Goal: Download file/media

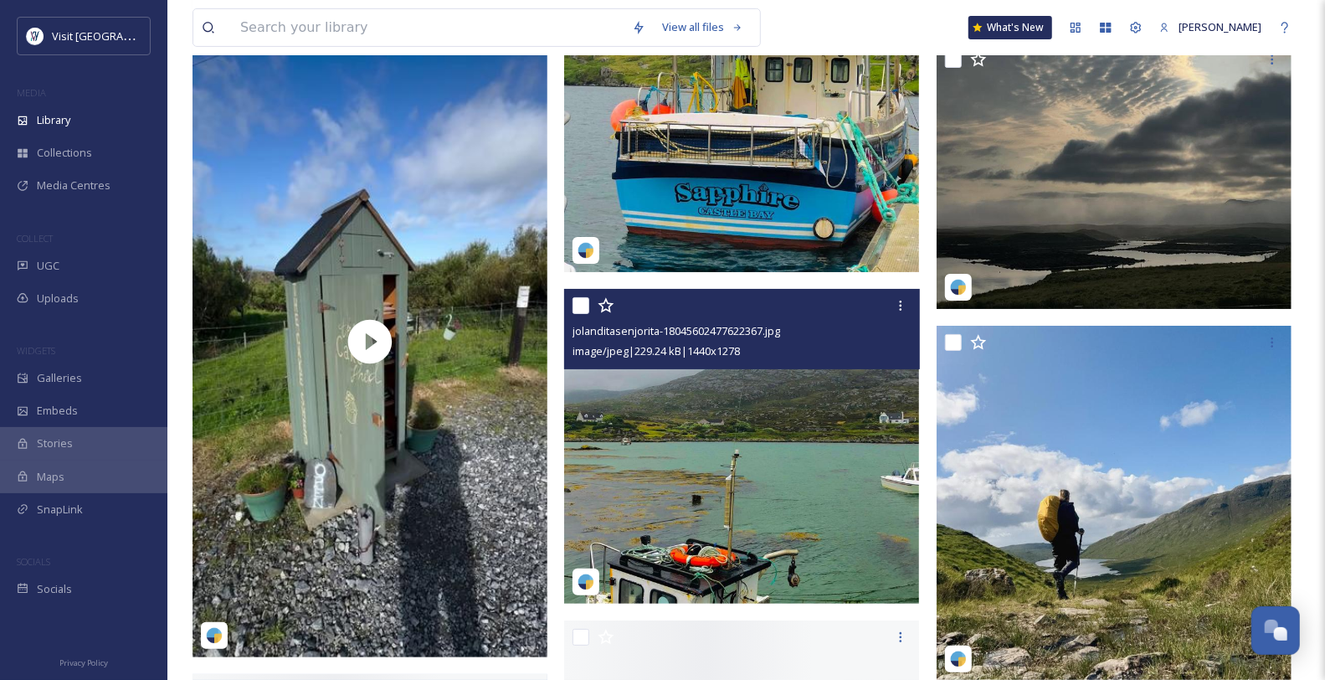
scroll to position [24462, 0]
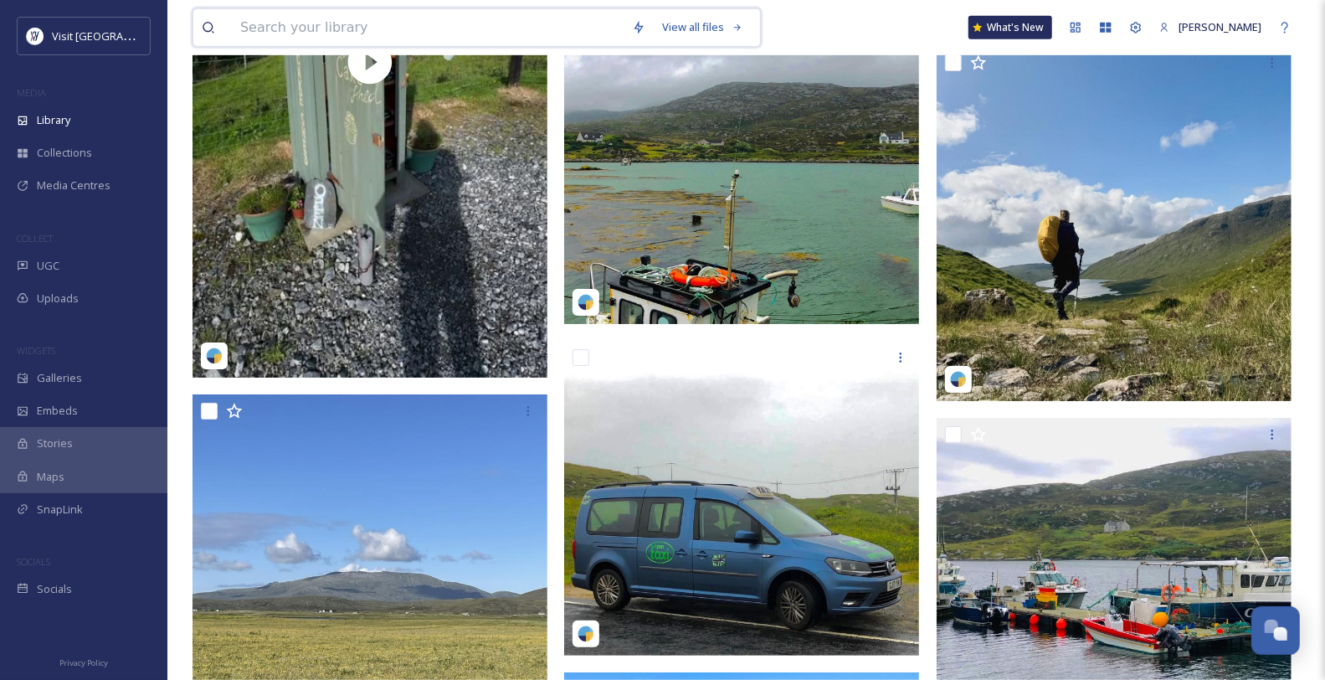
click at [264, 18] on input at bounding box center [428, 27] width 392 height 37
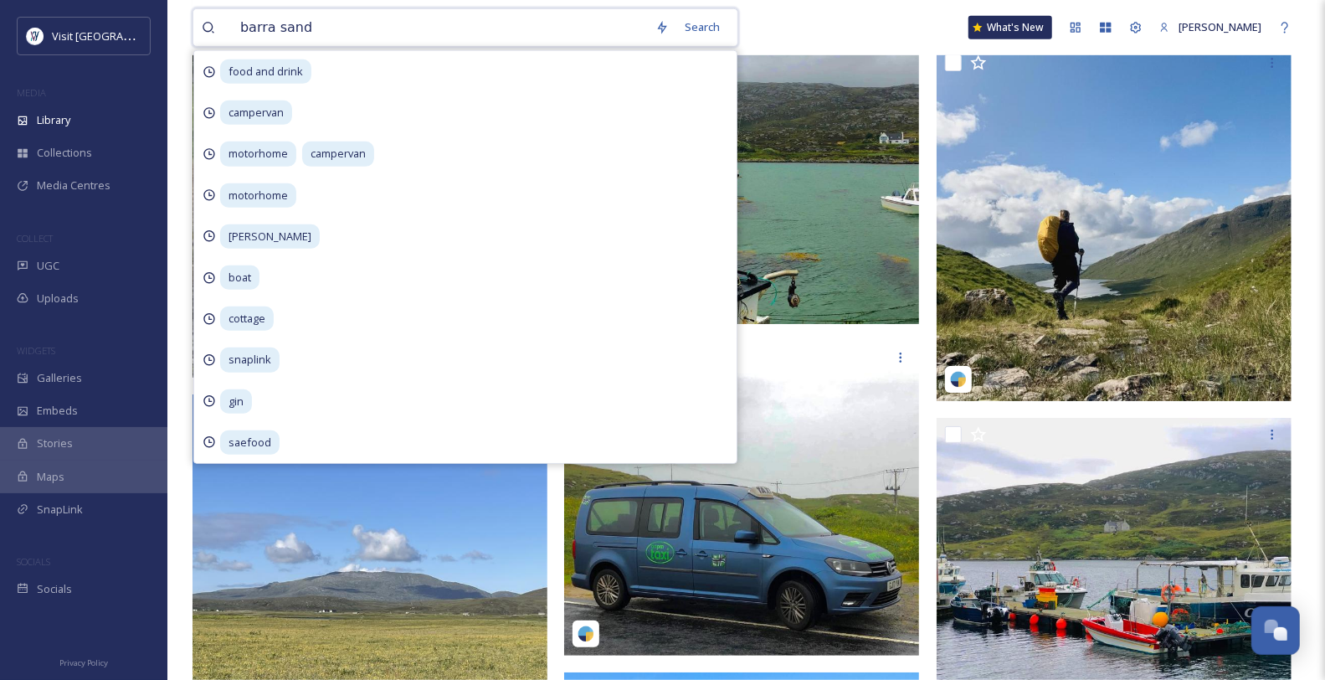
type input "barra sands"
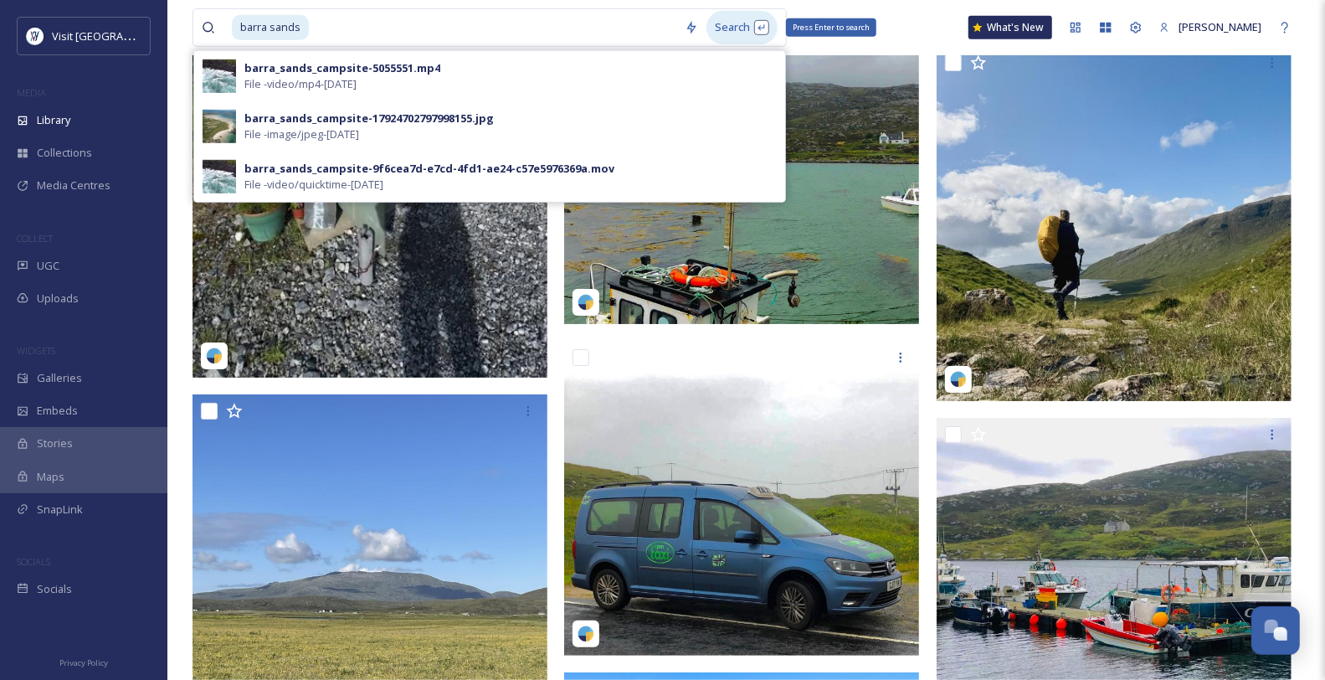
click at [726, 30] on div "Search Press Enter to search" at bounding box center [742, 27] width 71 height 33
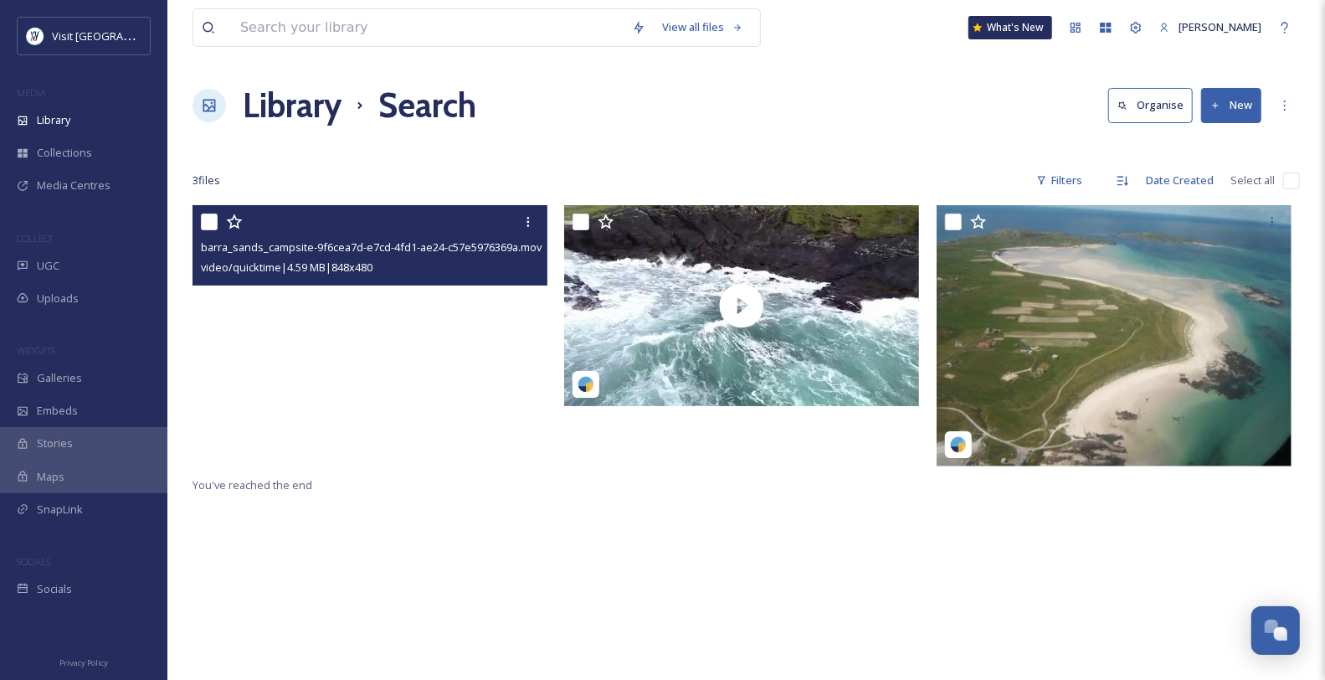
click at [377, 345] on video "barra_sands_campsite-9f6cea7d-e7cd-4fd1-ae24-c57e5976369a.mov" at bounding box center [370, 305] width 355 height 201
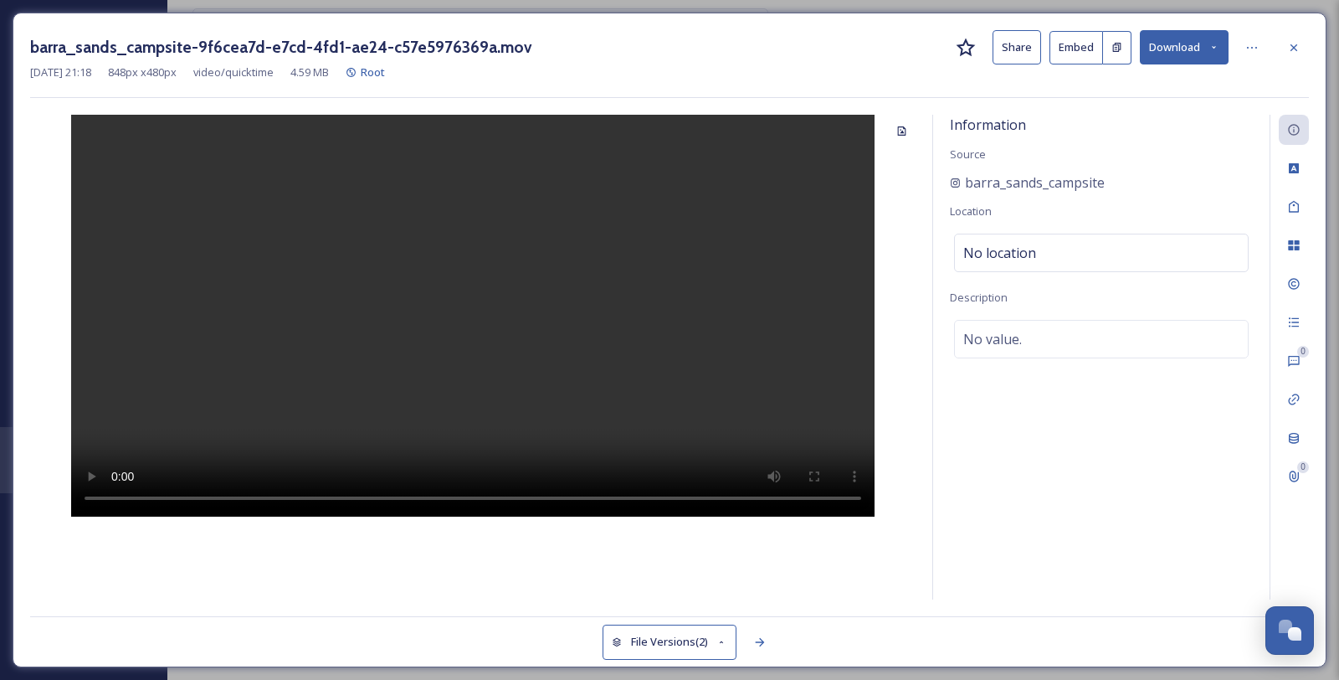
click at [1236, 45] on div "barra_sands_campsite-9f6cea7d-e7cd-4fd1-ae24-c57e5976369a.mov Share Embed Downl…" at bounding box center [669, 47] width 1279 height 34
click at [1246, 47] on icon at bounding box center [1252, 47] width 13 height 13
click at [1306, 48] on div at bounding box center [1294, 48] width 30 height 30
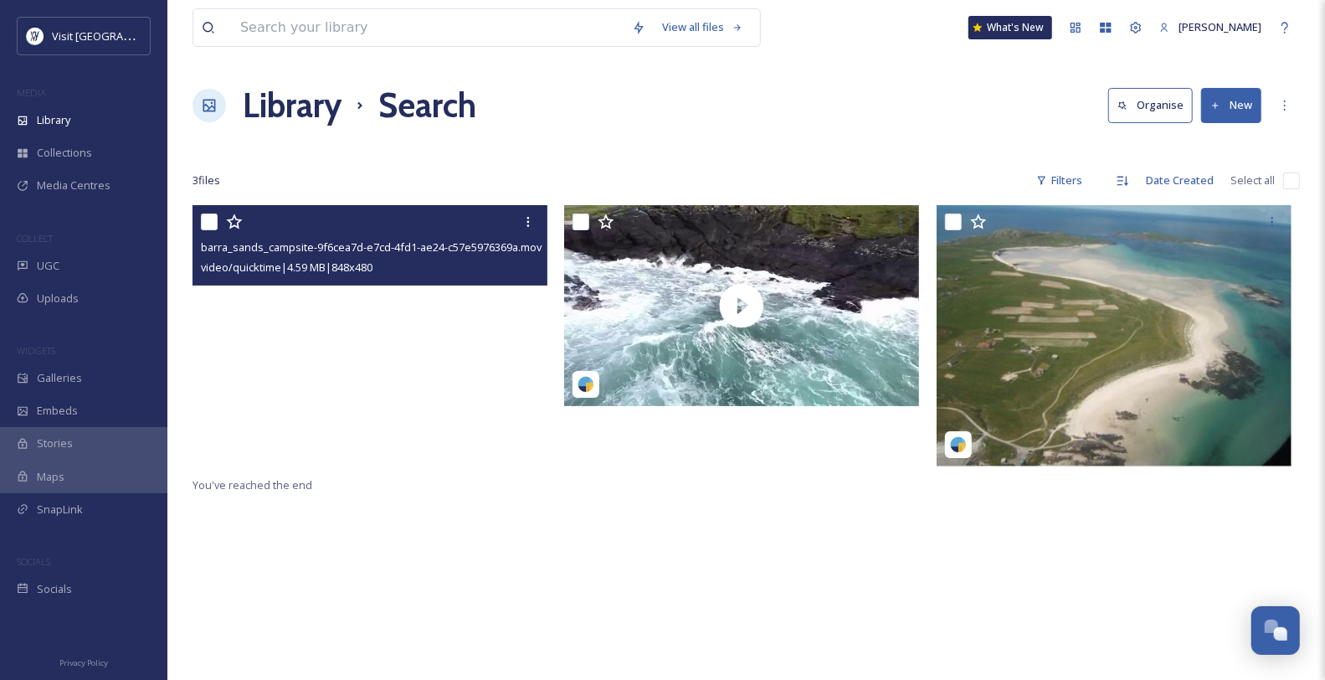
click at [401, 347] on video "barra_sands_campsite-9f6cea7d-e7cd-4fd1-ae24-c57e5976369a.mov" at bounding box center [370, 305] width 355 height 201
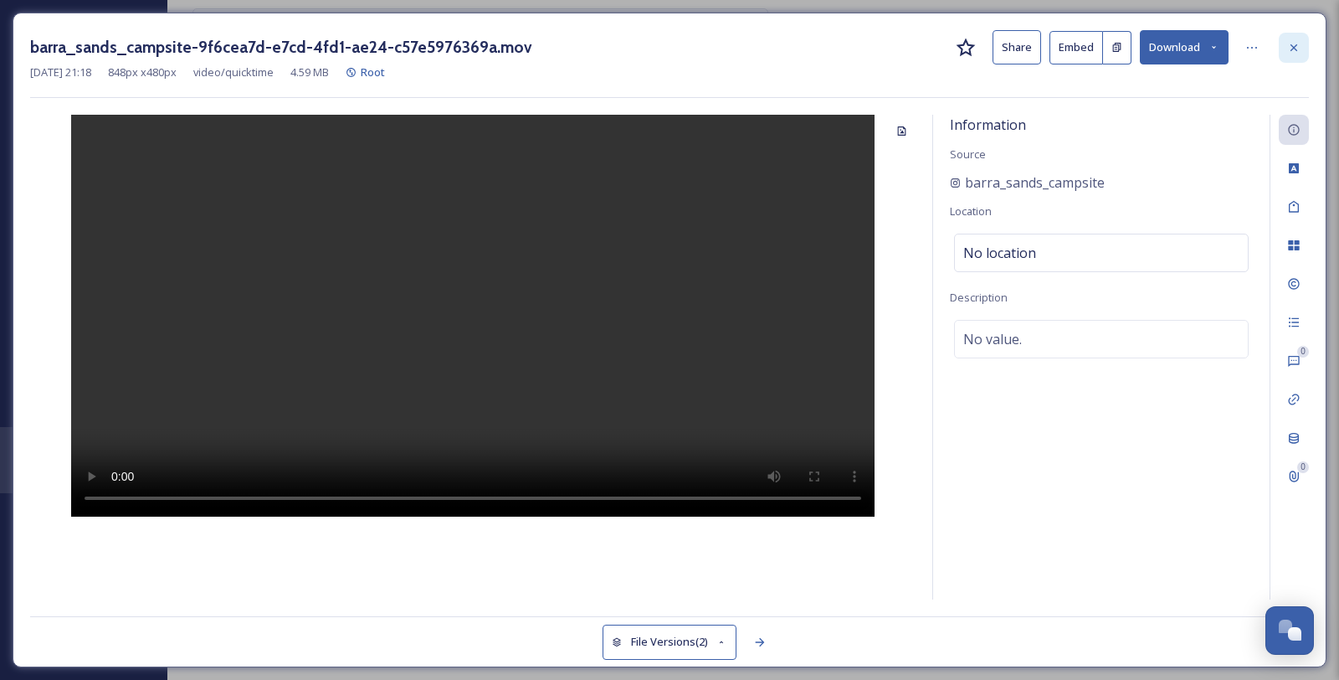
click at [1297, 54] on icon at bounding box center [1293, 47] width 13 height 13
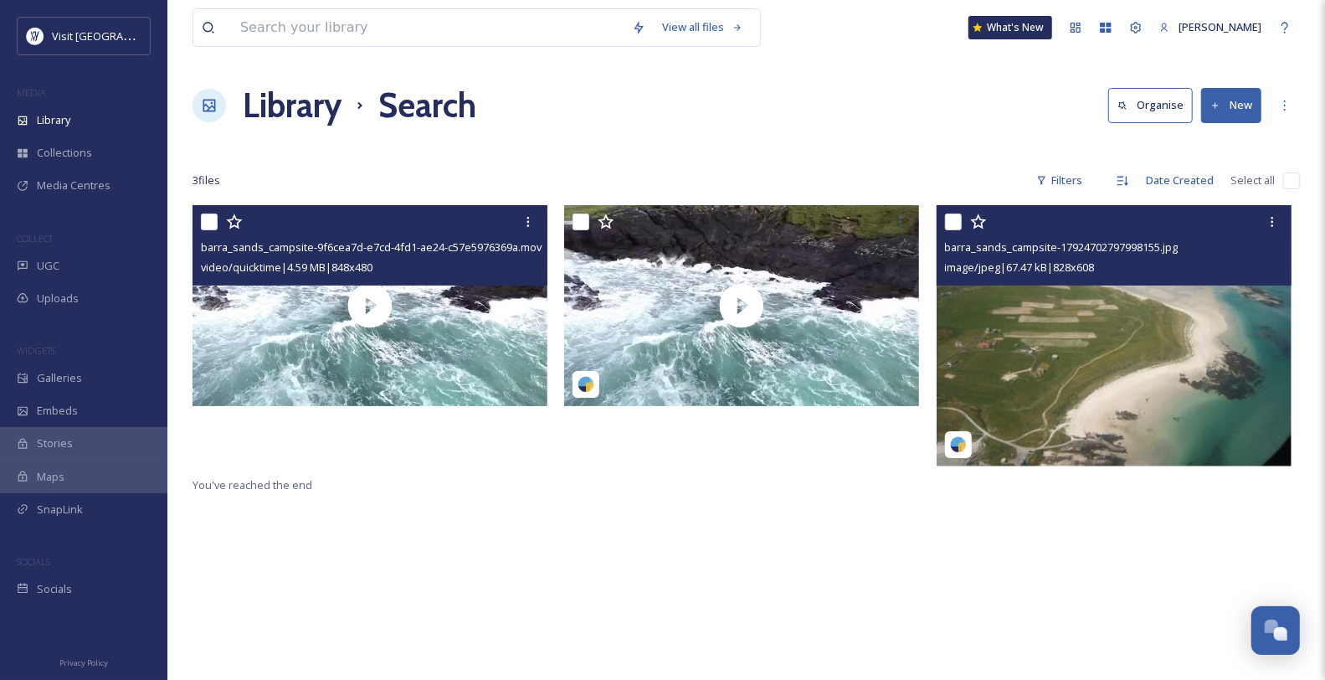
click at [1169, 342] on img at bounding box center [1114, 335] width 355 height 261
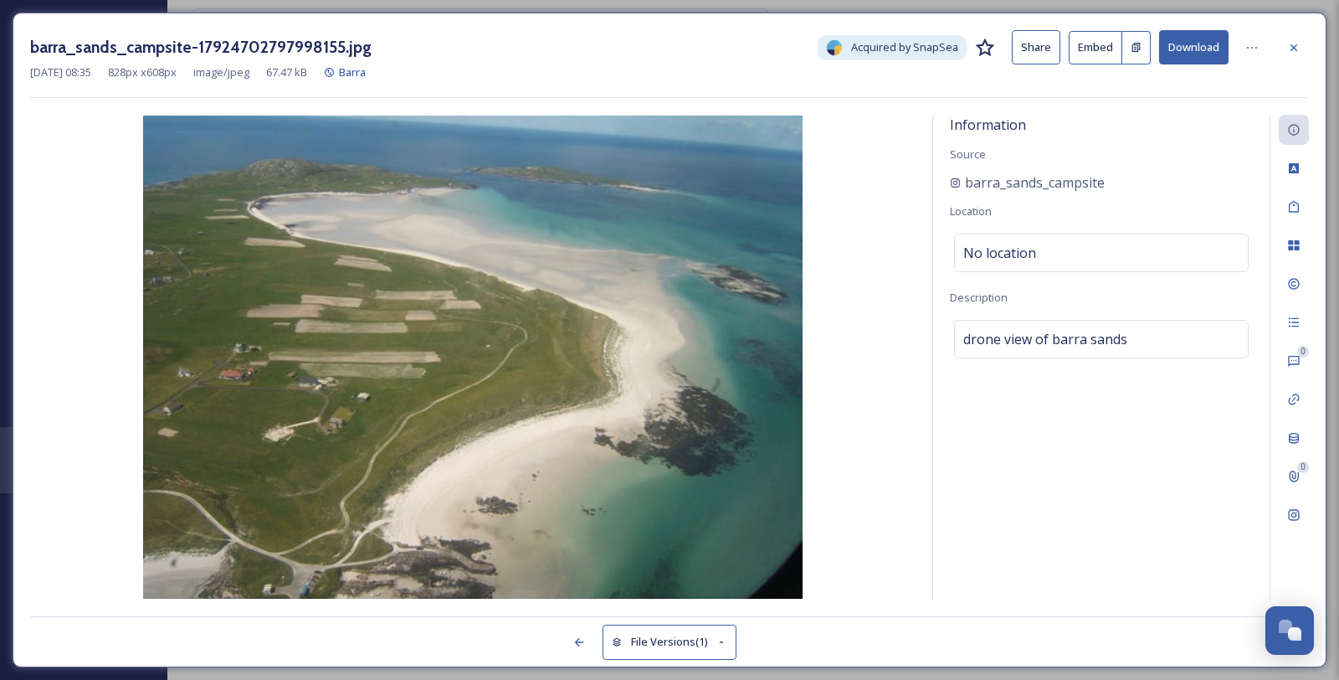
click at [1174, 50] on button "Download" at bounding box center [1193, 47] width 69 height 34
drag, startPoint x: 1177, startPoint y: 199, endPoint x: 964, endPoint y: 206, distance: 212.7
click at [964, 193] on div "barra_sands_campsite" at bounding box center [1101, 182] width 303 height 20
copy span "barra_sands_campsite"
click at [1282, 44] on div at bounding box center [1294, 48] width 30 height 30
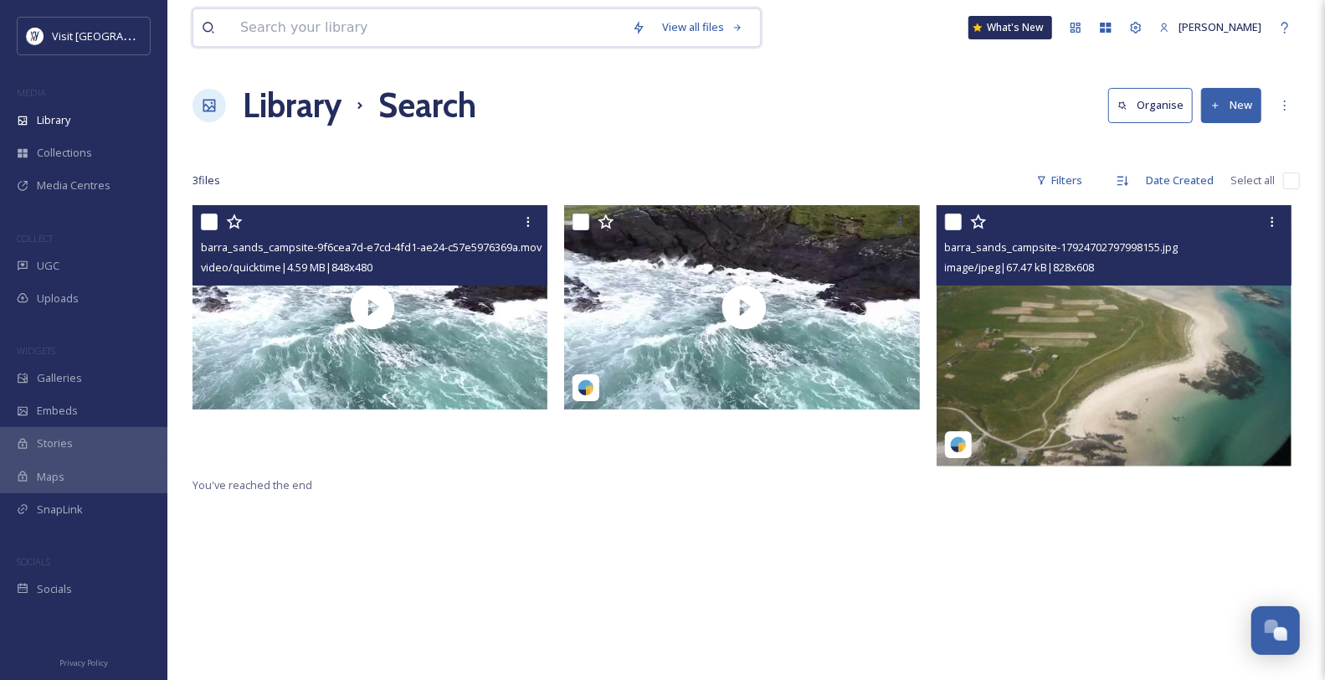
drag, startPoint x: 387, startPoint y: 13, endPoint x: 382, endPoint y: 21, distance: 9.8
click at [386, 13] on input at bounding box center [428, 27] width 392 height 37
click at [77, 282] on div "UGC" at bounding box center [83, 265] width 167 height 33
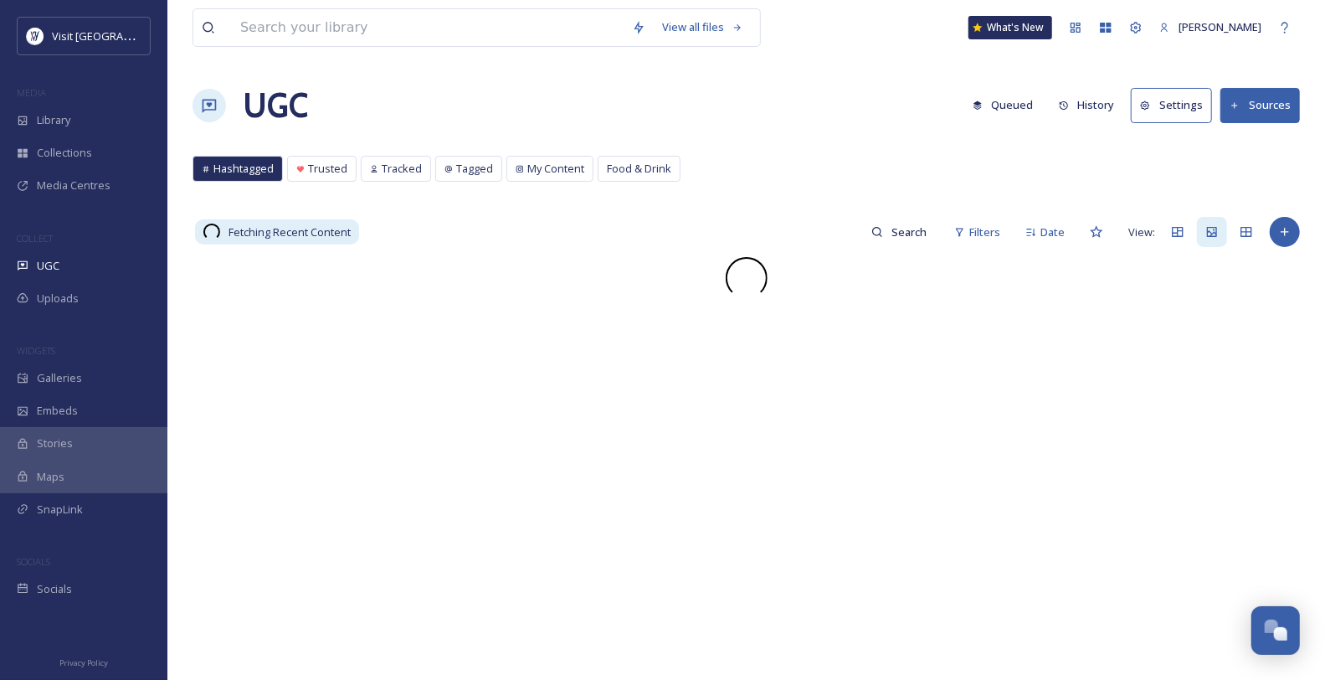
click at [93, 128] on div "Library" at bounding box center [83, 120] width 167 height 33
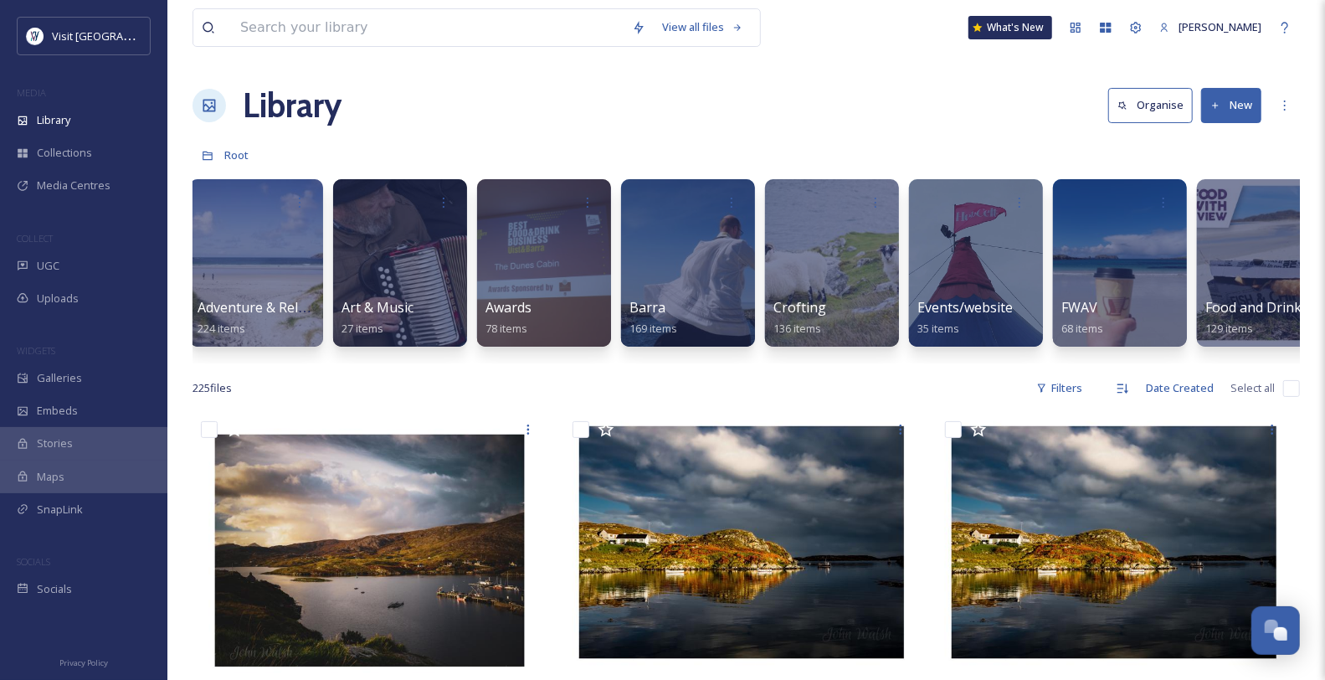
scroll to position [0, 92]
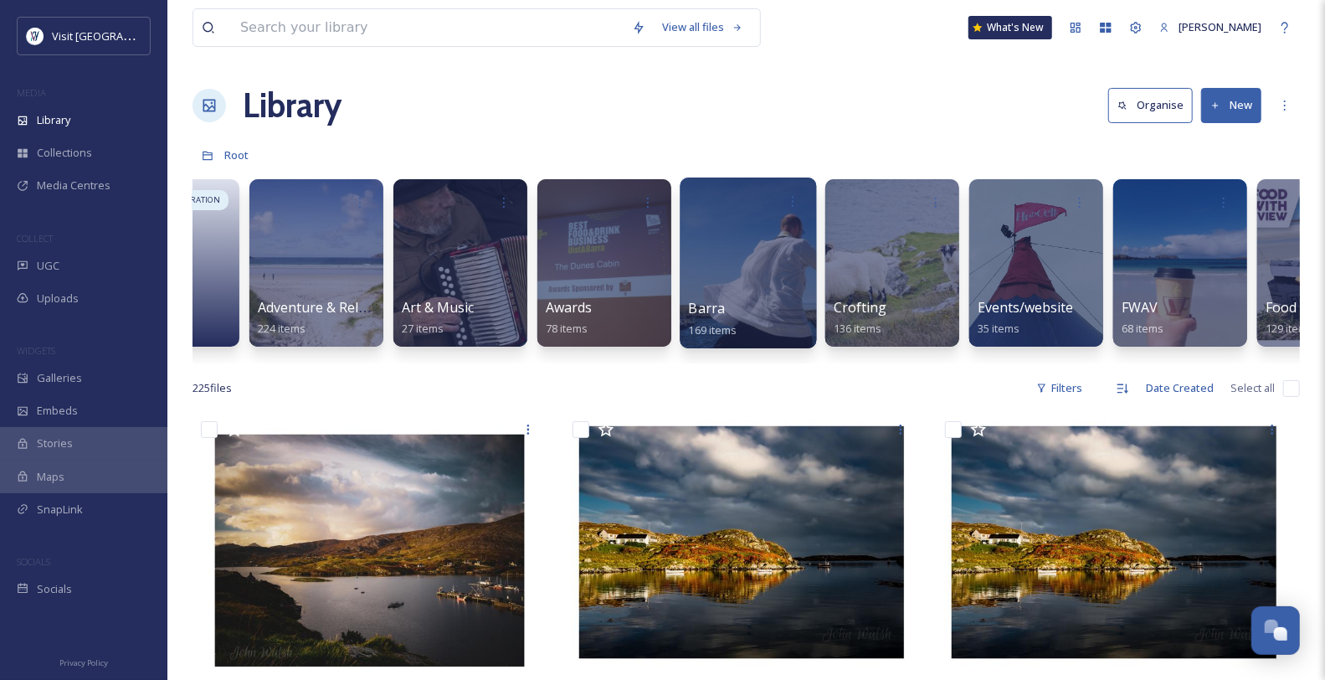
click at [743, 283] on div at bounding box center [748, 262] width 136 height 171
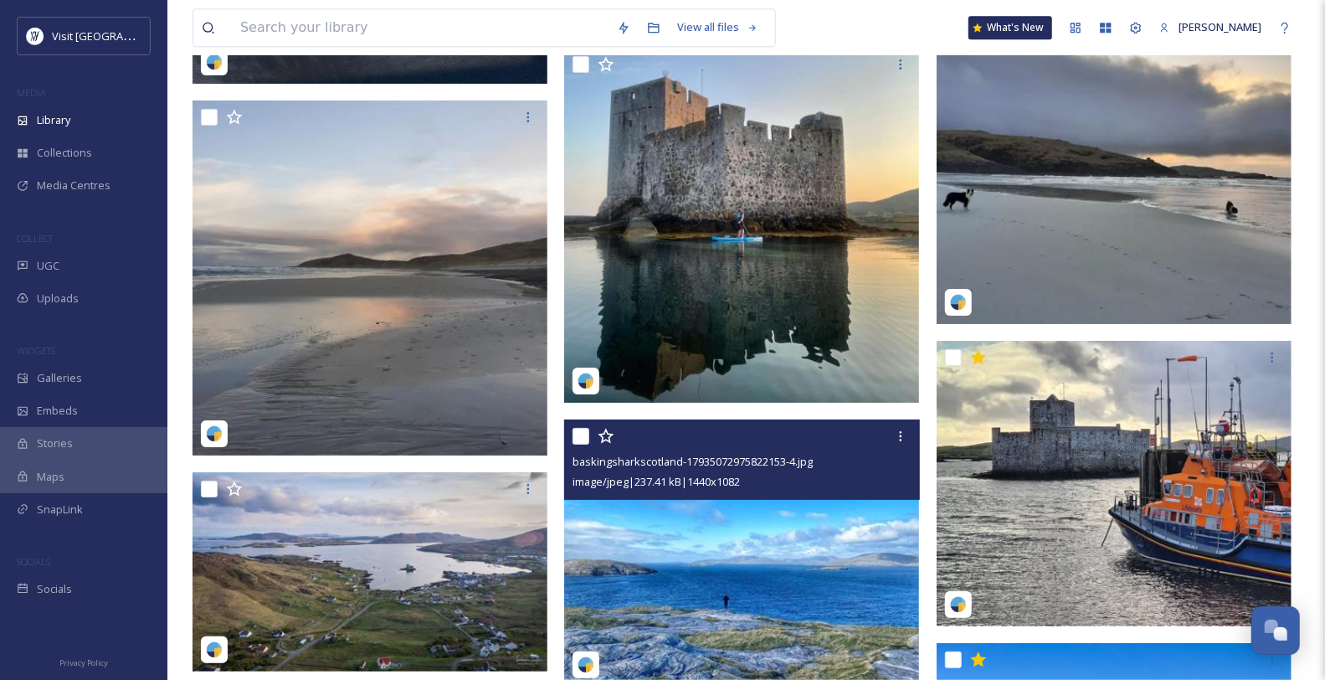
scroll to position [10603, 0]
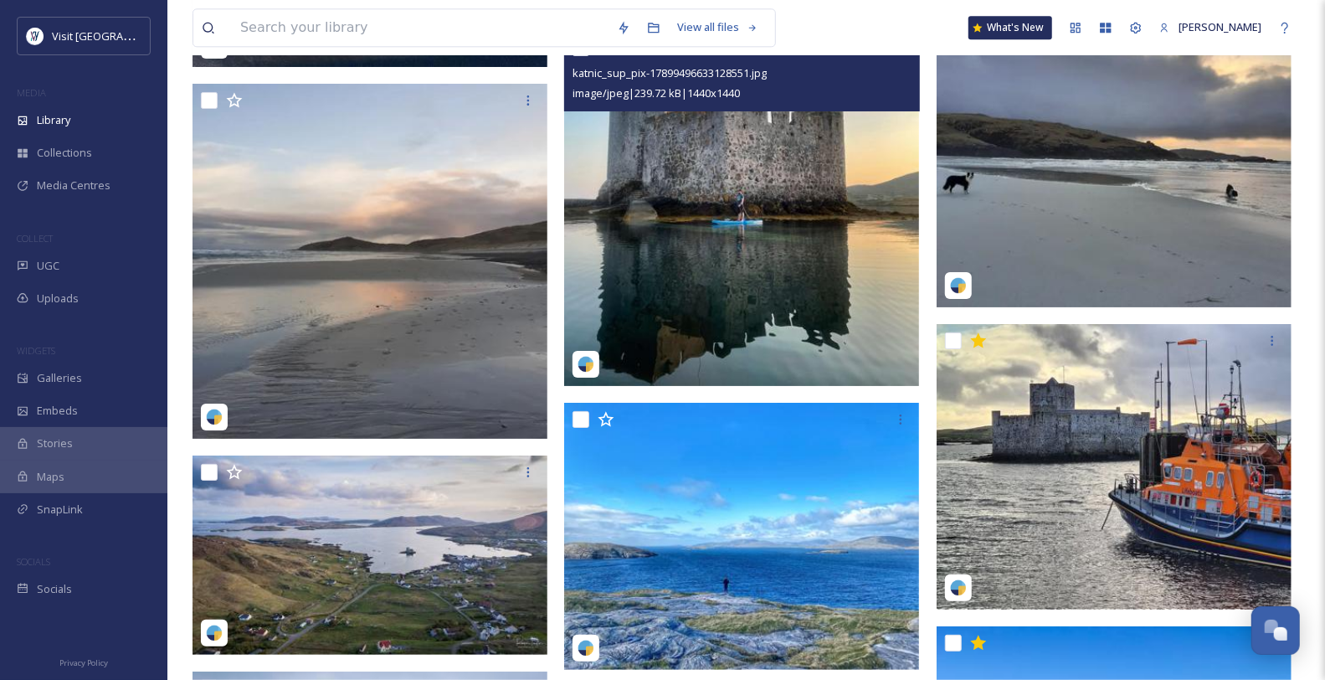
click at [777, 329] on img at bounding box center [741, 208] width 355 height 355
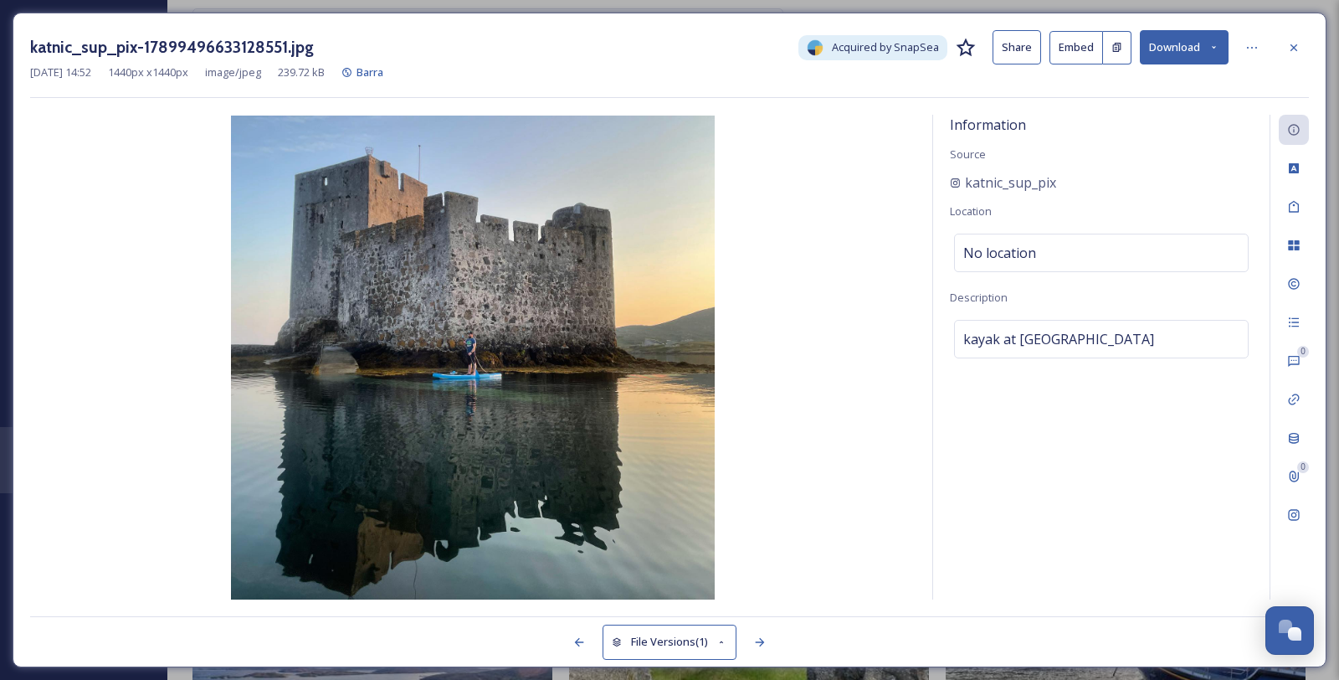
click at [1195, 40] on button "Download" at bounding box center [1184, 47] width 89 height 34
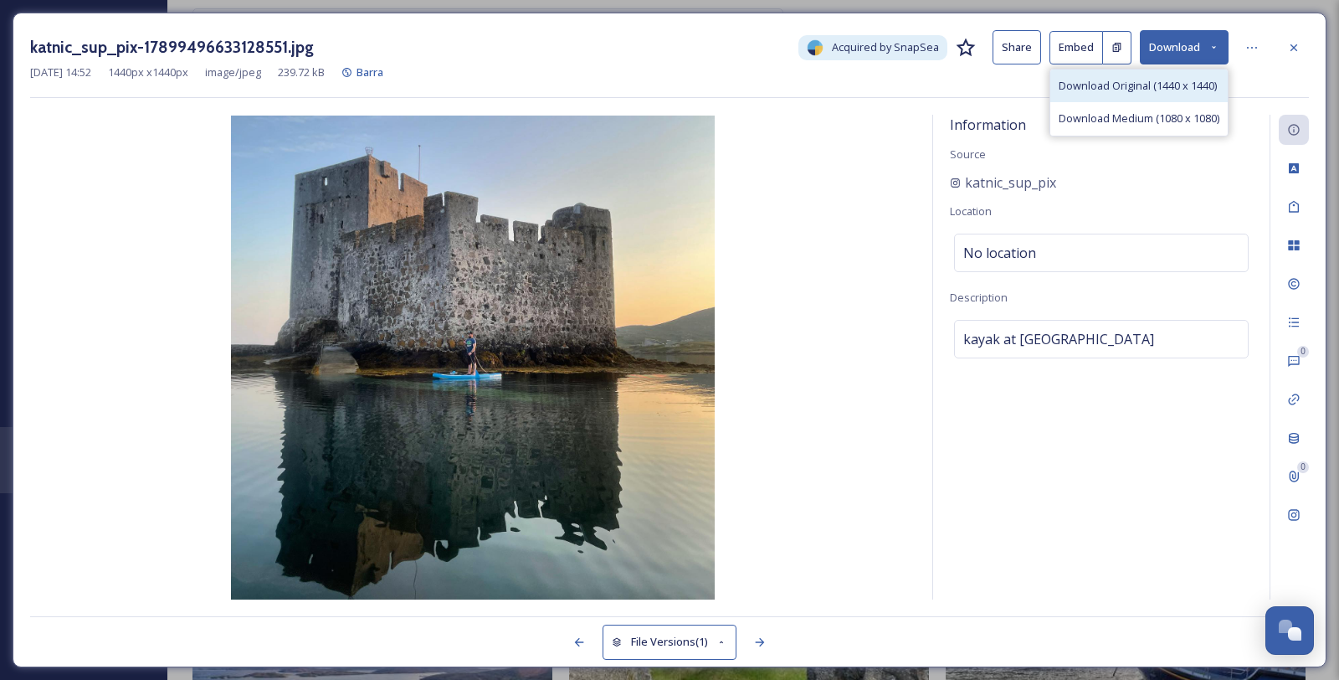
click at [1149, 87] on span "Download Original (1440 x 1440)" at bounding box center [1138, 86] width 158 height 16
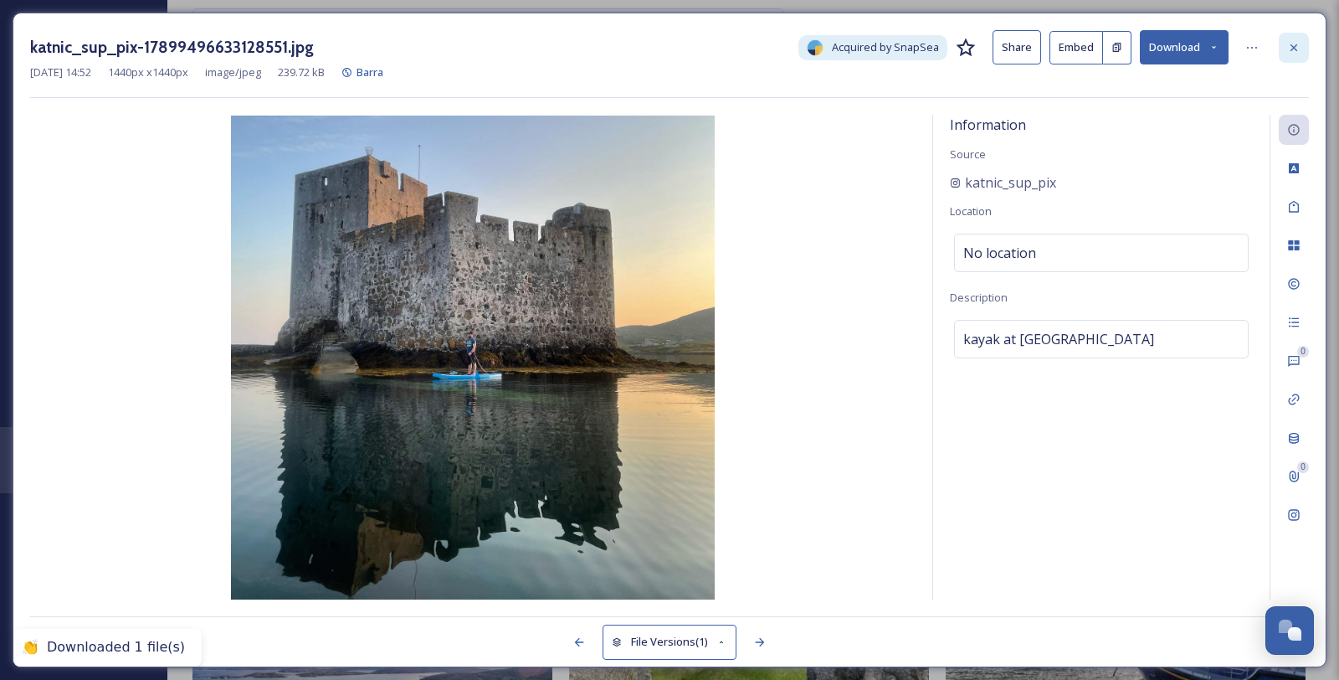
click at [1307, 48] on div at bounding box center [1294, 48] width 30 height 30
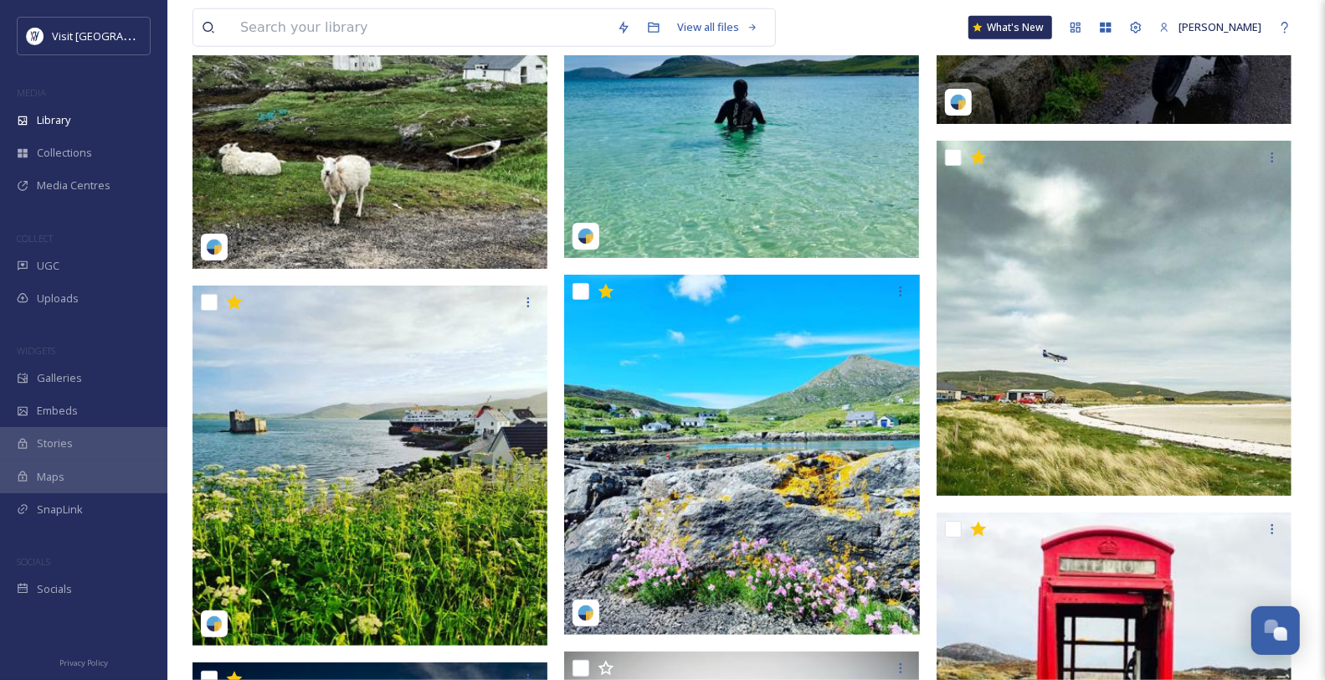
scroll to position [17054, 0]
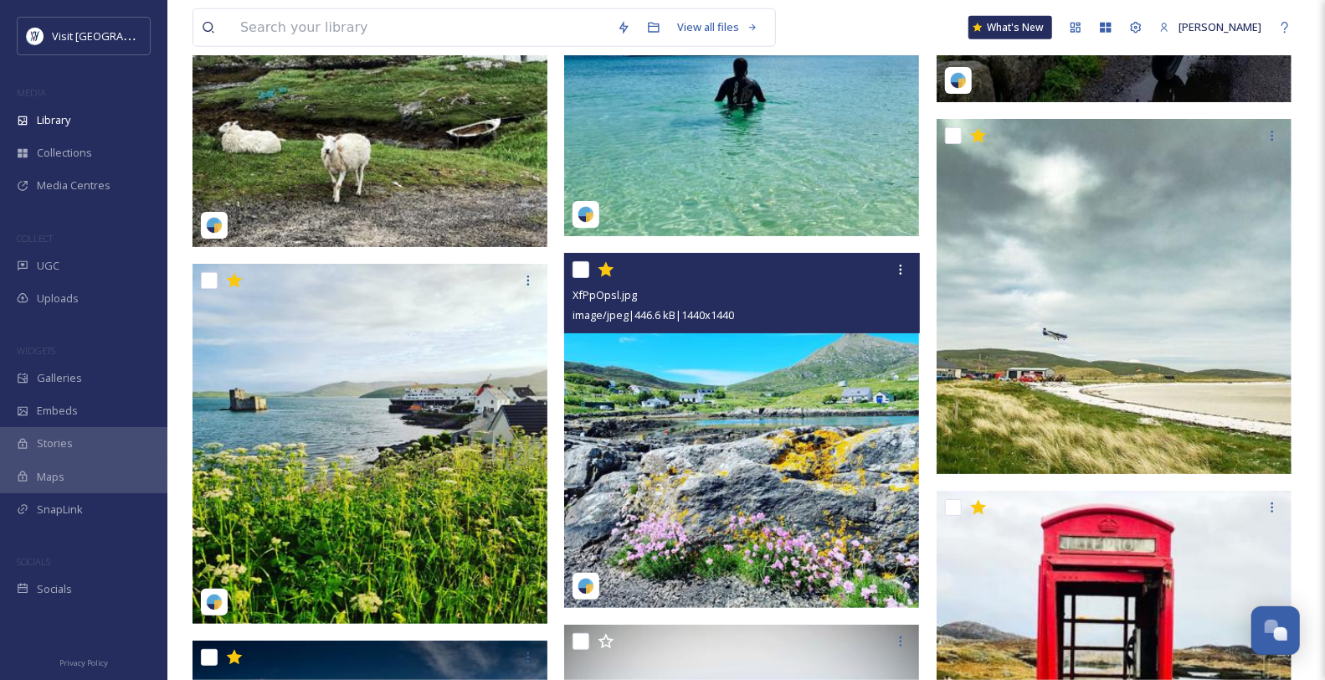
click at [750, 469] on img at bounding box center [741, 430] width 355 height 355
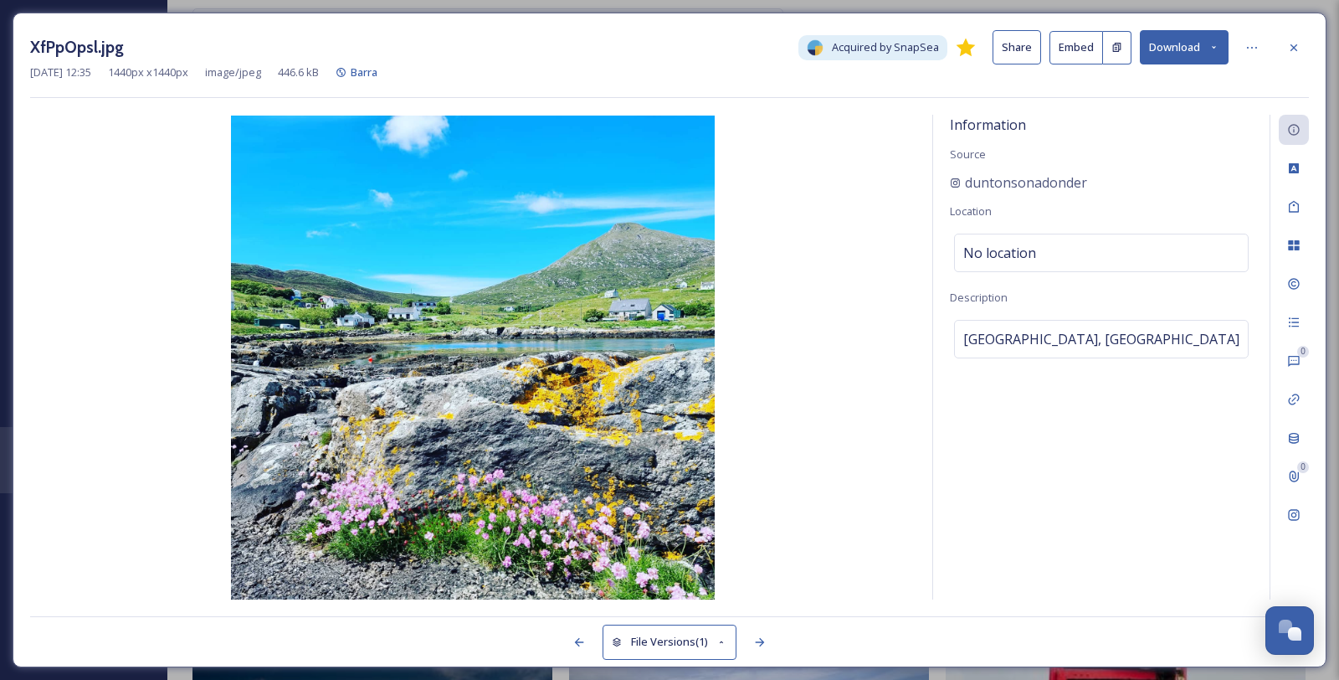
click at [1215, 46] on icon at bounding box center [1214, 47] width 11 height 11
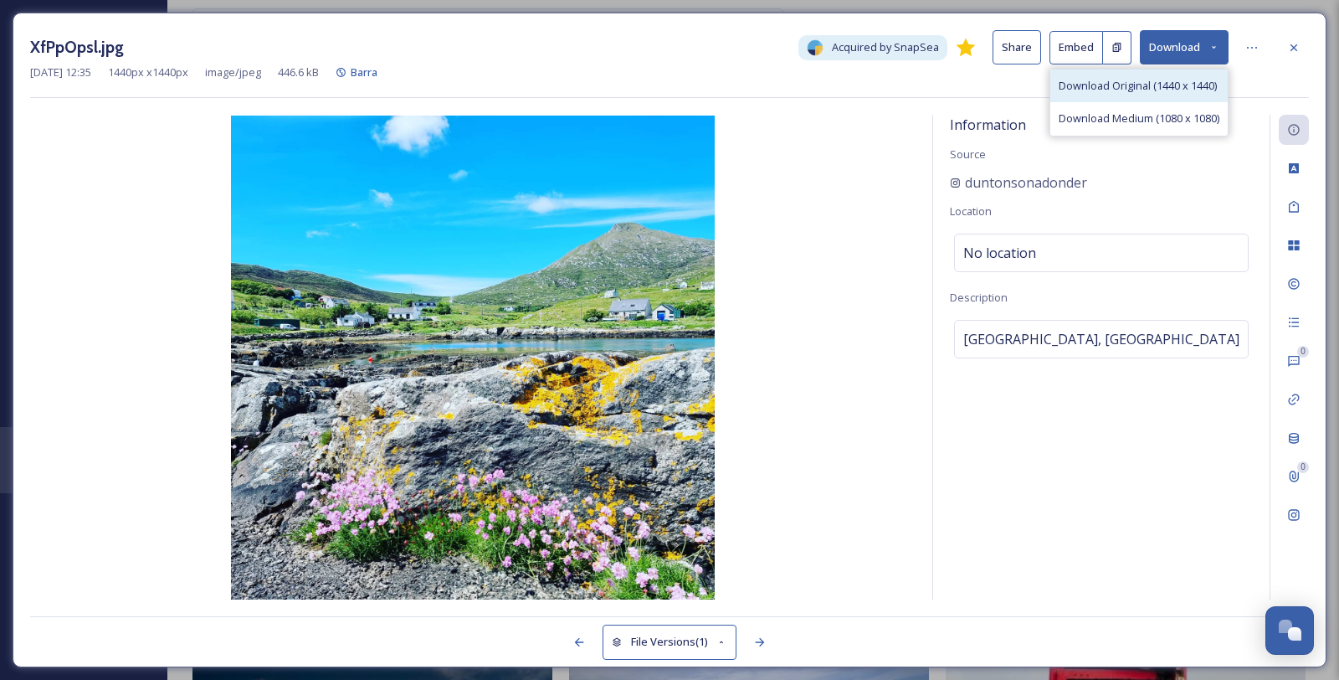
click at [1183, 87] on span "Download Original (1440 x 1440)" at bounding box center [1138, 86] width 158 height 16
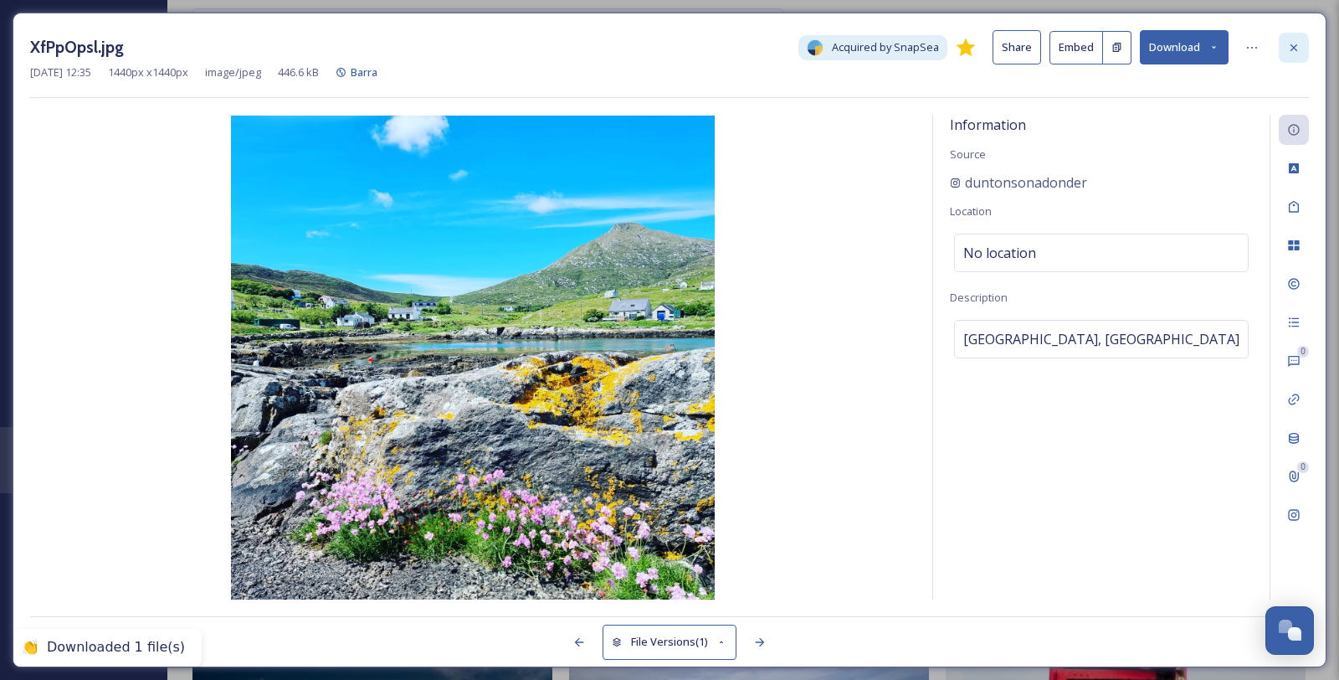
click at [1303, 39] on div at bounding box center [1294, 48] width 30 height 30
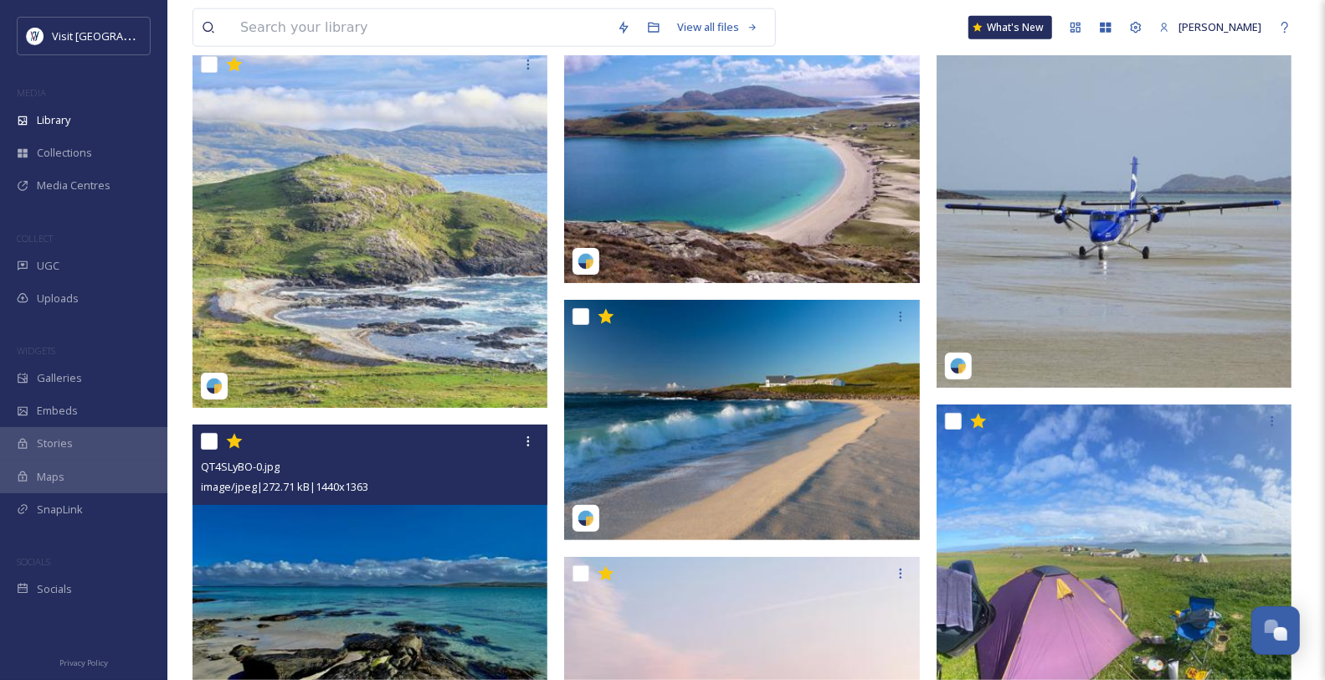
scroll to position [13226, 0]
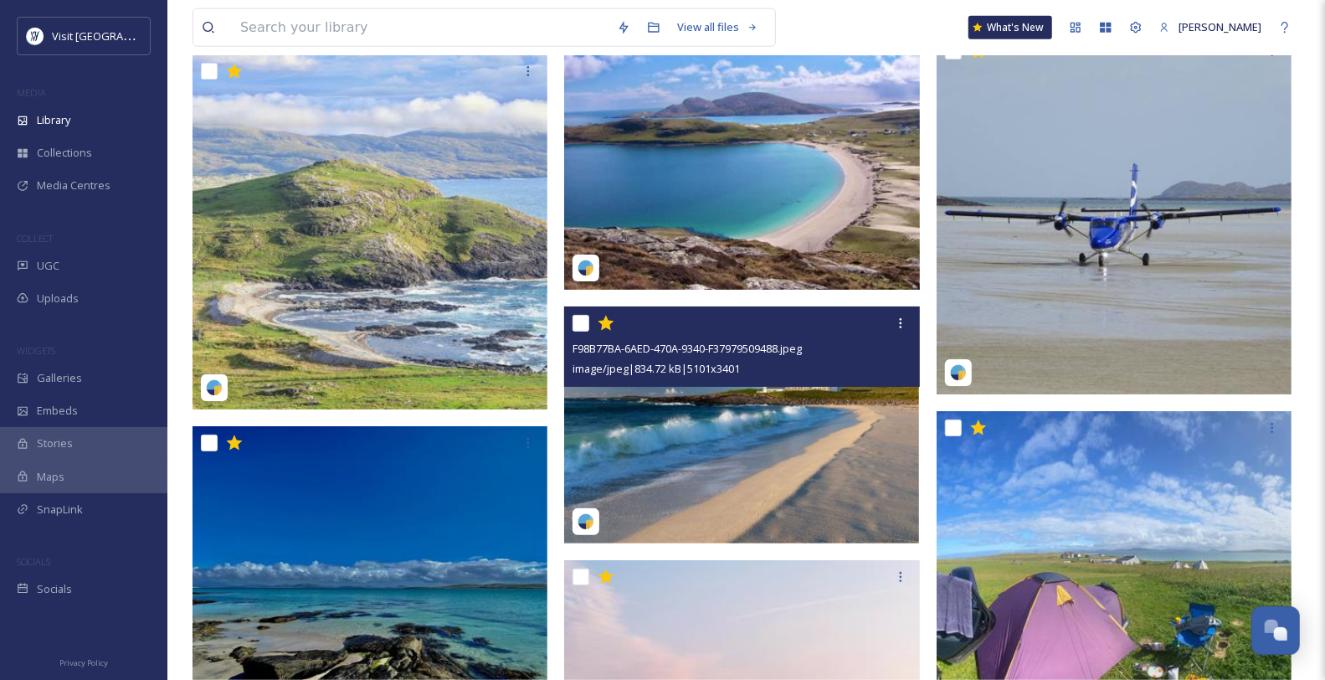
click at [871, 466] on img at bounding box center [741, 424] width 355 height 237
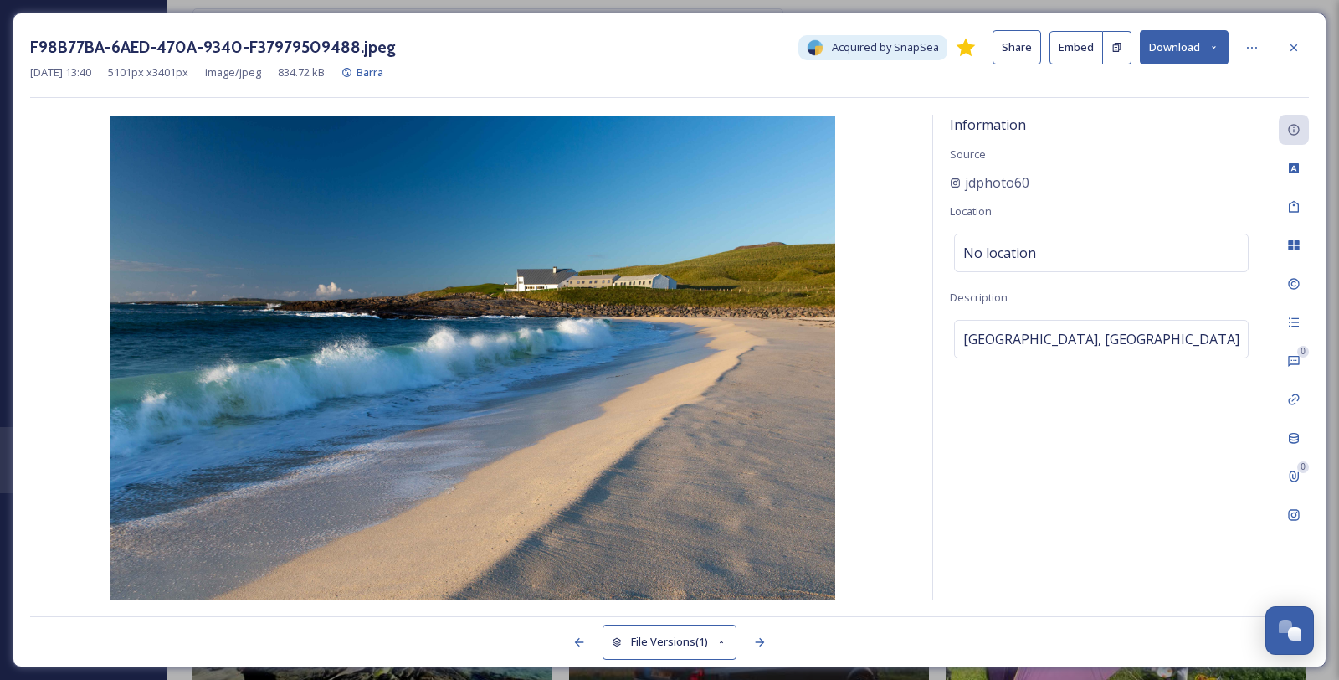
click at [1214, 55] on button "Download" at bounding box center [1184, 47] width 89 height 34
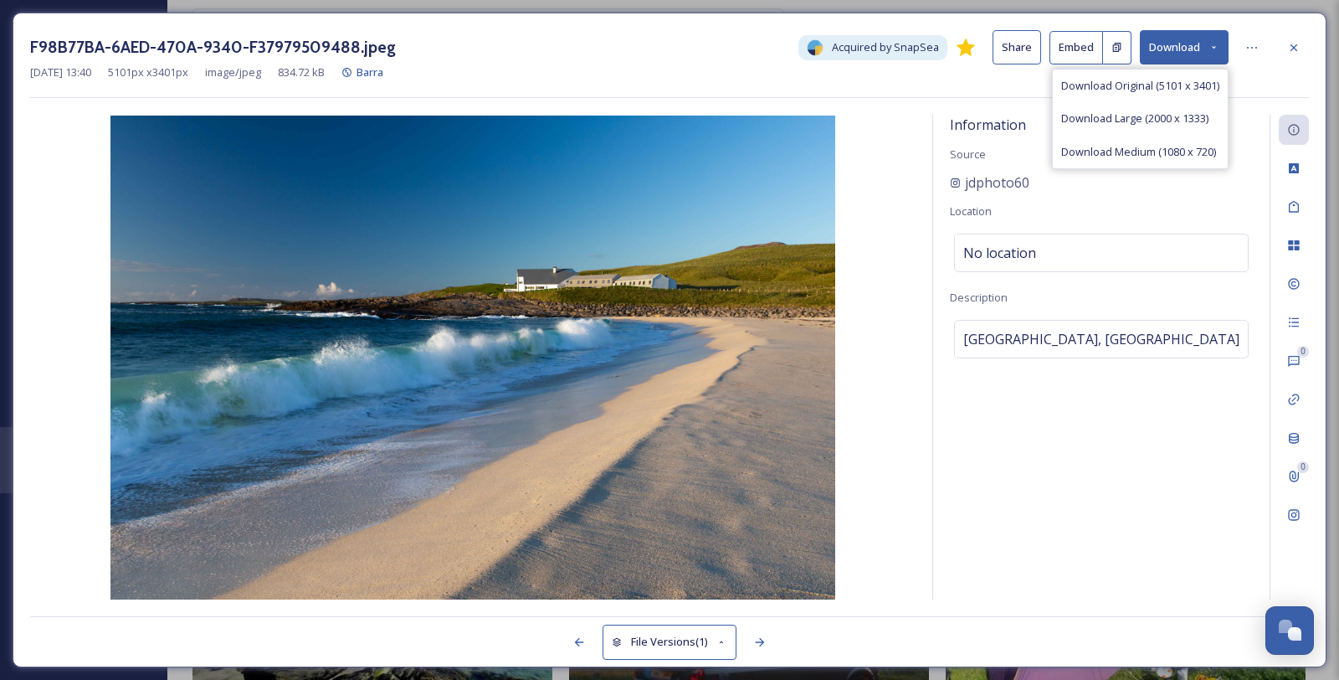
click at [1190, 94] on span "Download Original (5101 x 3401)" at bounding box center [1140, 86] width 158 height 16
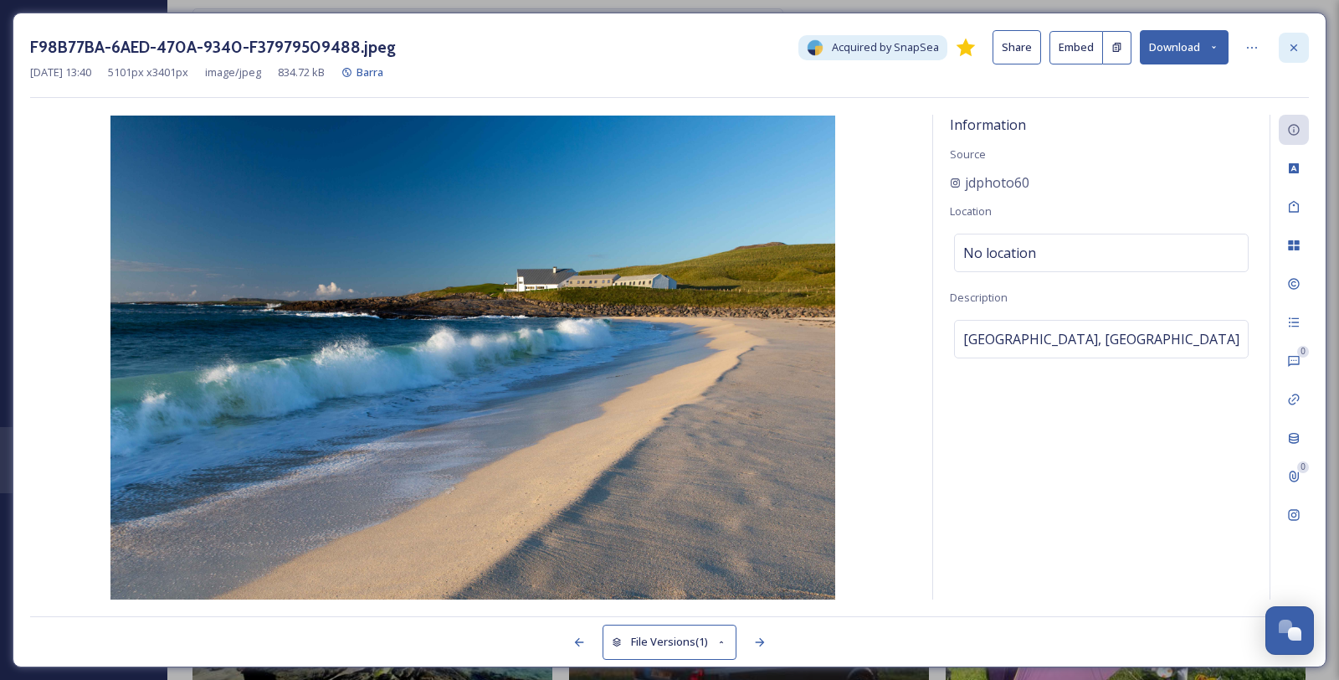
click at [1299, 54] on icon at bounding box center [1293, 47] width 13 height 13
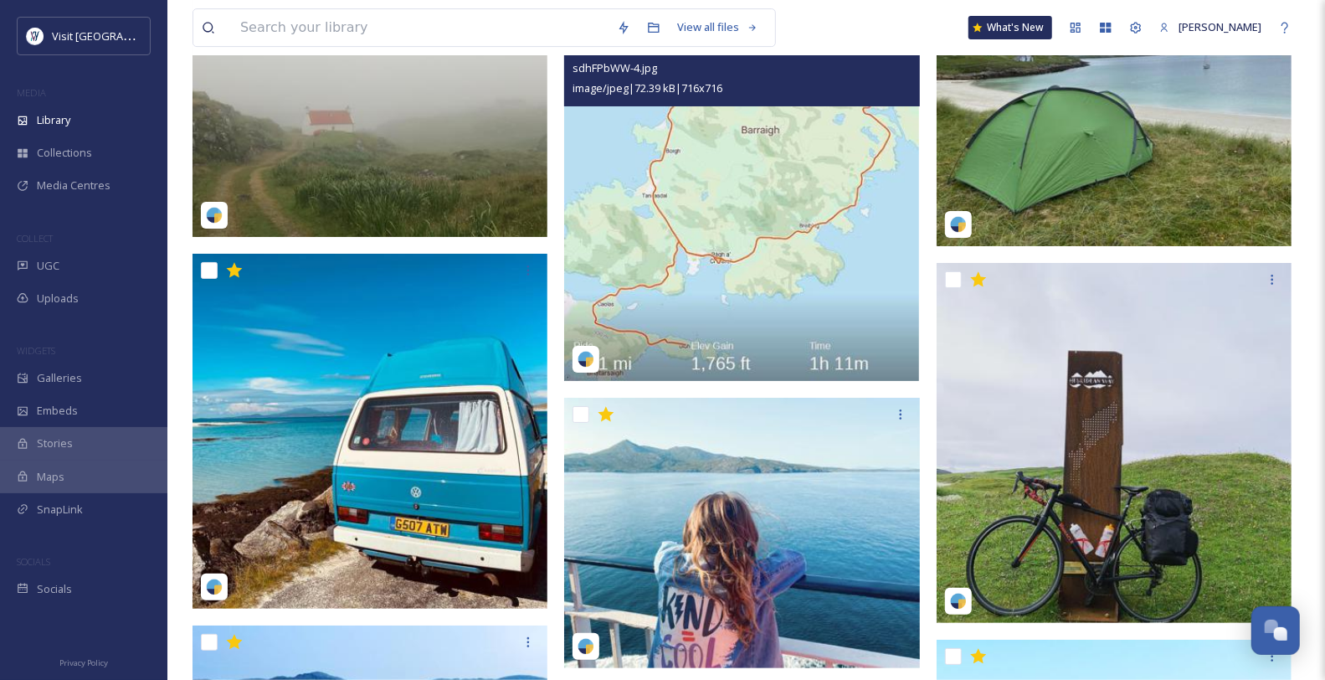
scroll to position [15458, 0]
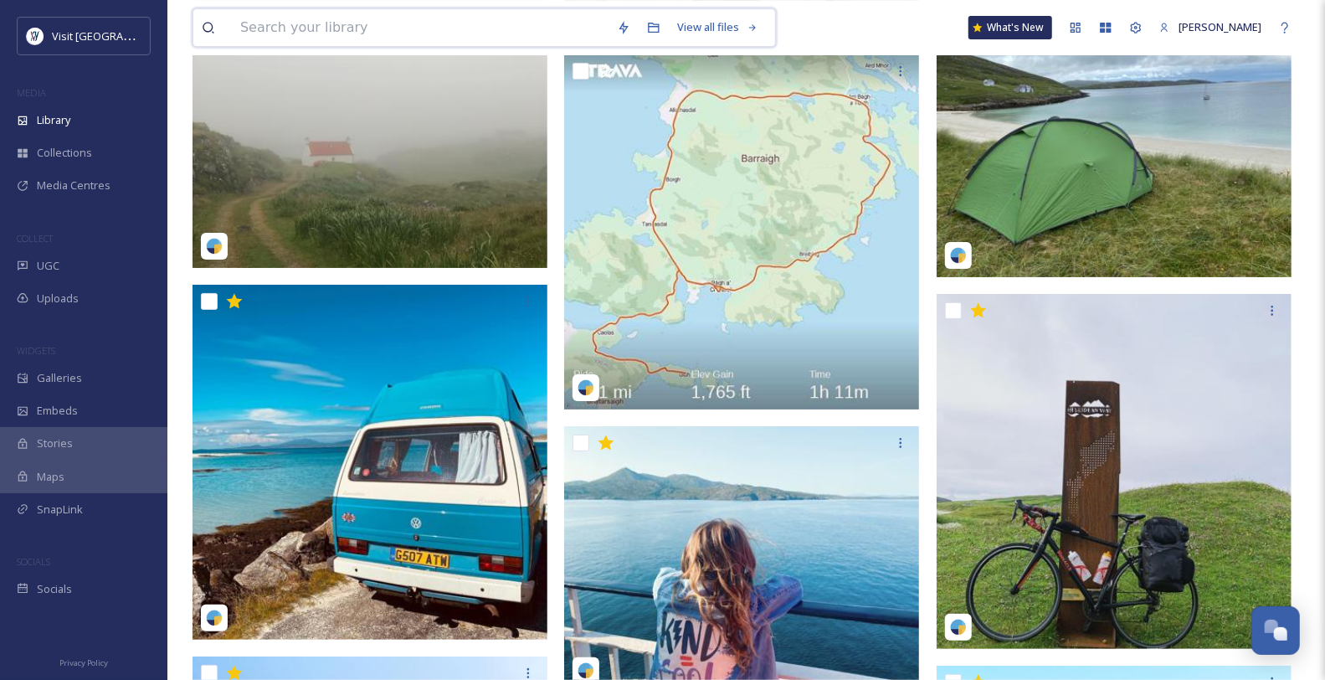
click at [360, 32] on input at bounding box center [420, 27] width 377 height 37
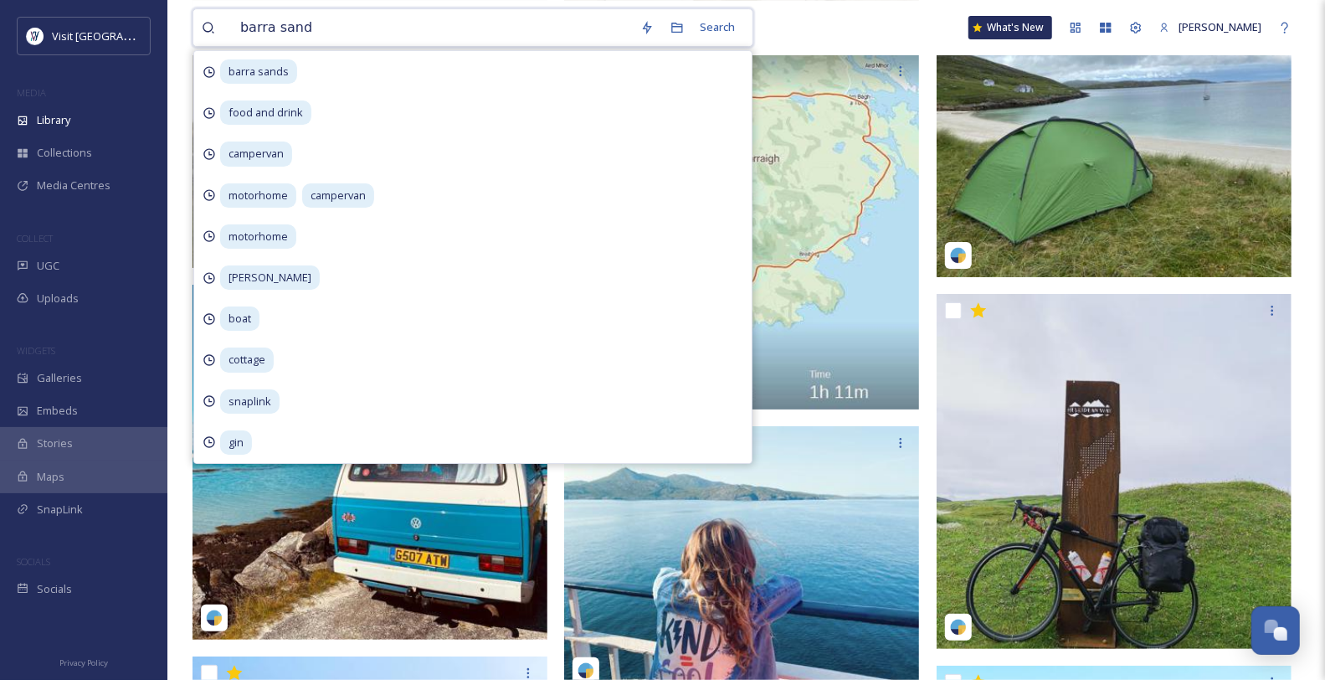
type input "barra sands"
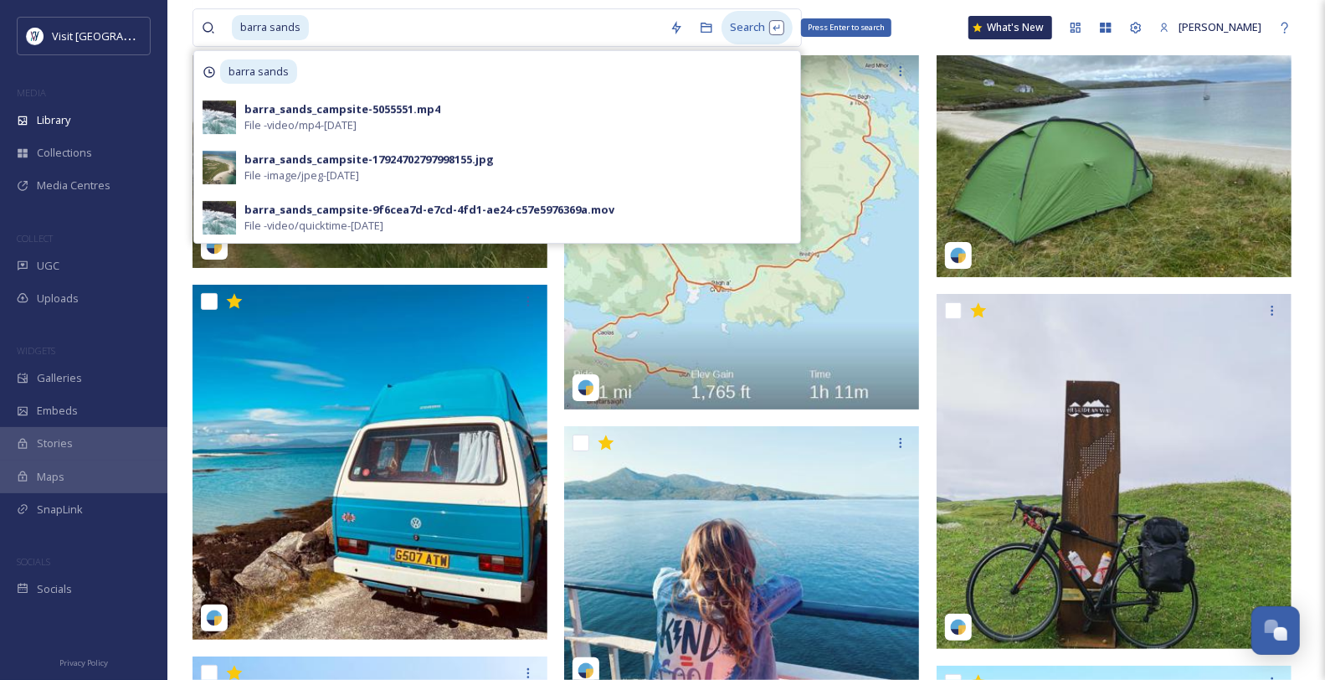
click at [764, 22] on div "Search Press Enter to search" at bounding box center [757, 27] width 71 height 33
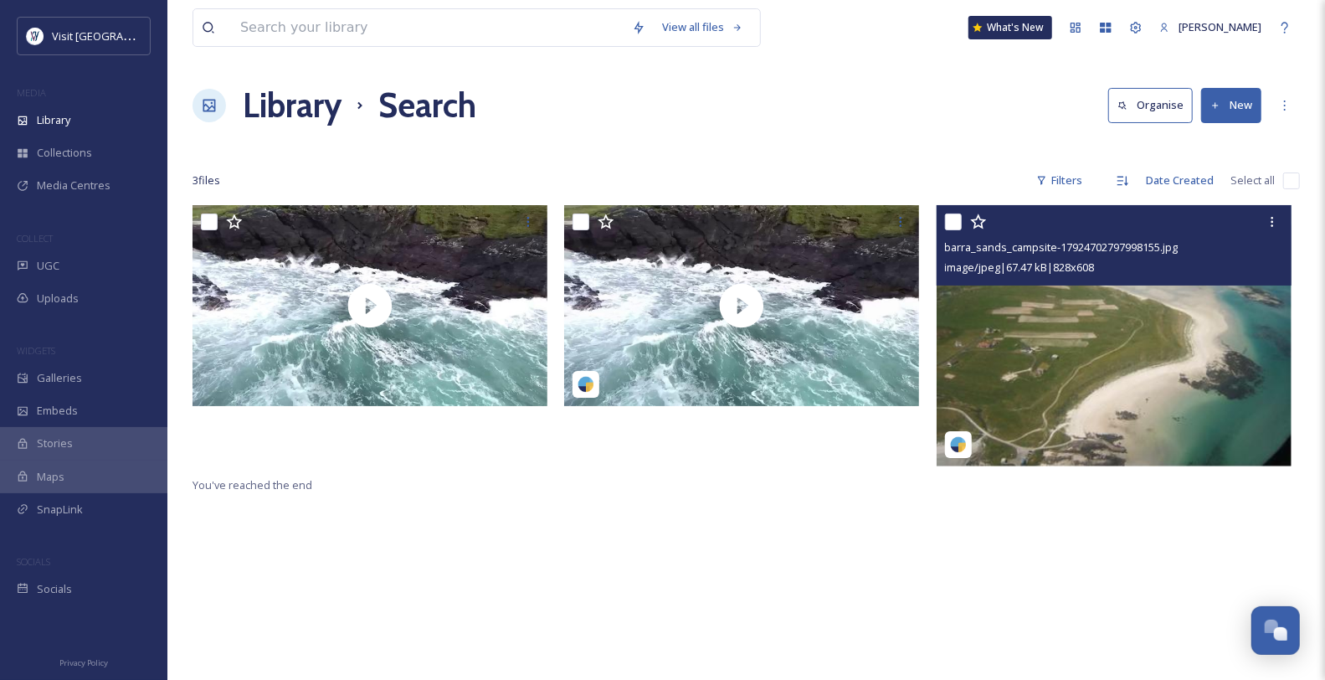
click at [1060, 393] on img at bounding box center [1114, 335] width 355 height 261
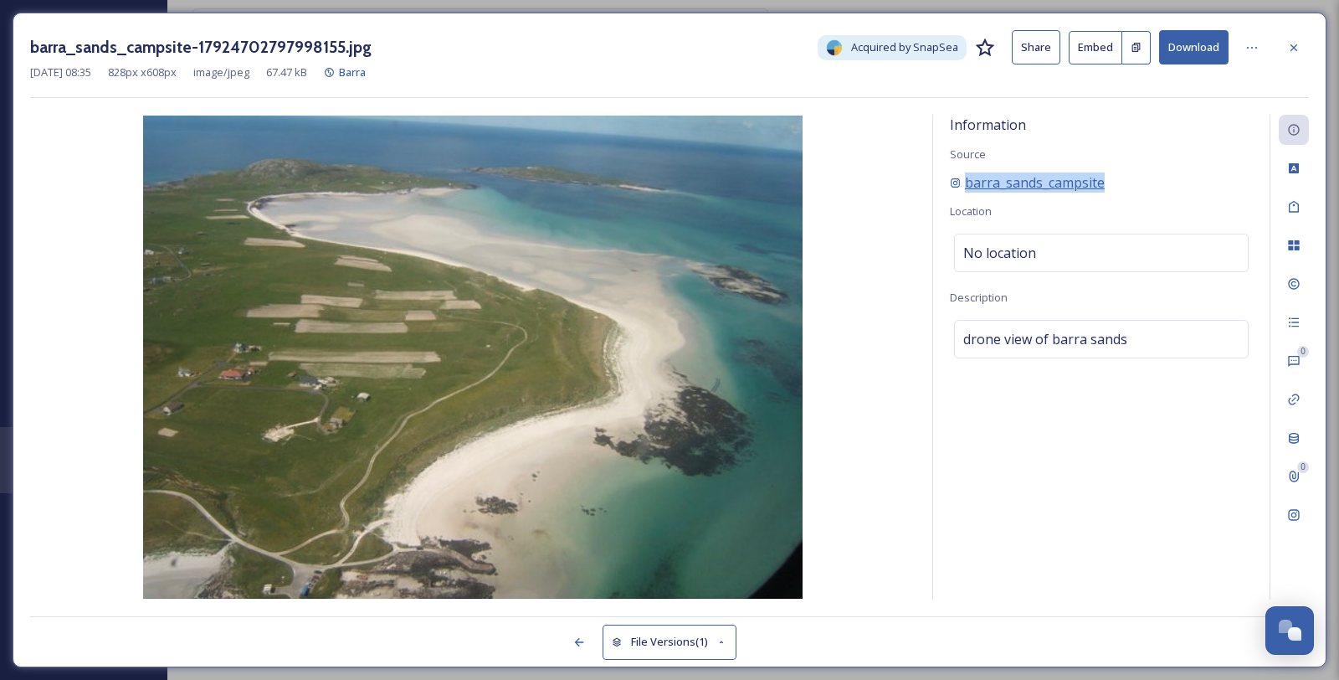
drag, startPoint x: 1170, startPoint y: 199, endPoint x: 956, endPoint y: 201, distance: 214.3
click at [956, 193] on div "barra_sands_campsite" at bounding box center [1101, 182] width 303 height 20
copy span "barra_sands_campsite"
